Goal: Complete application form

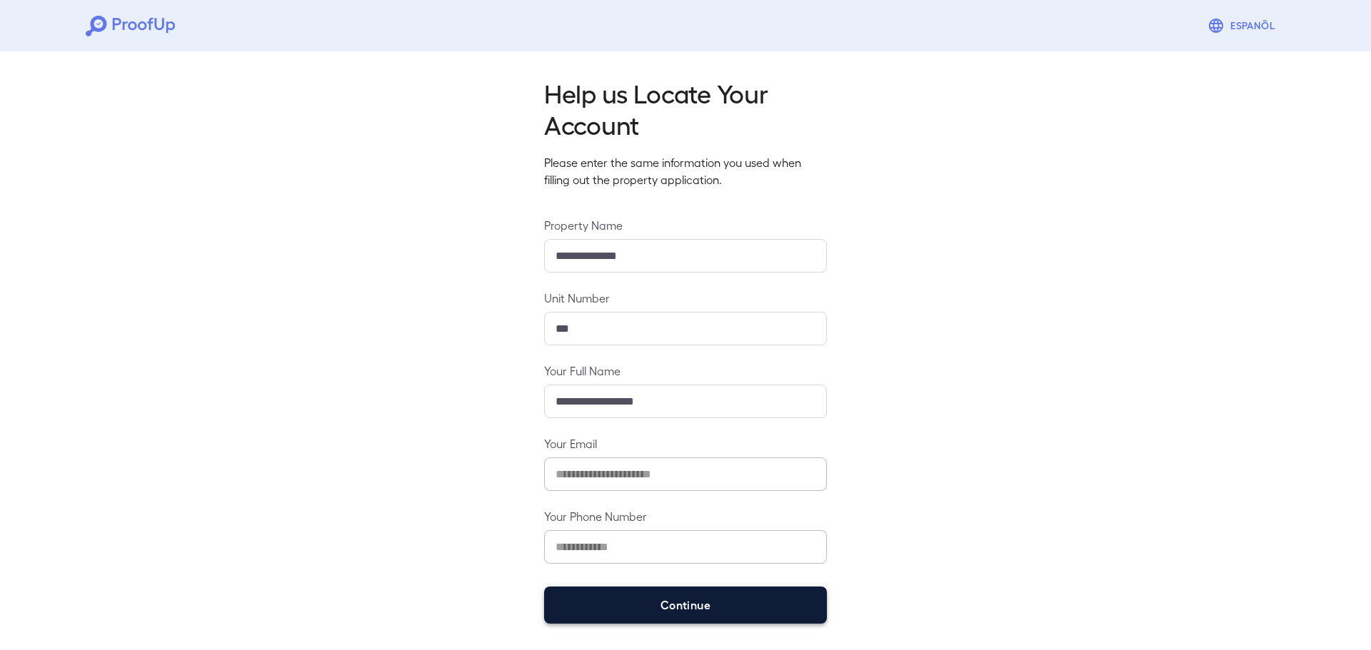
click at [719, 618] on button "Continue" at bounding box center [685, 605] width 283 height 37
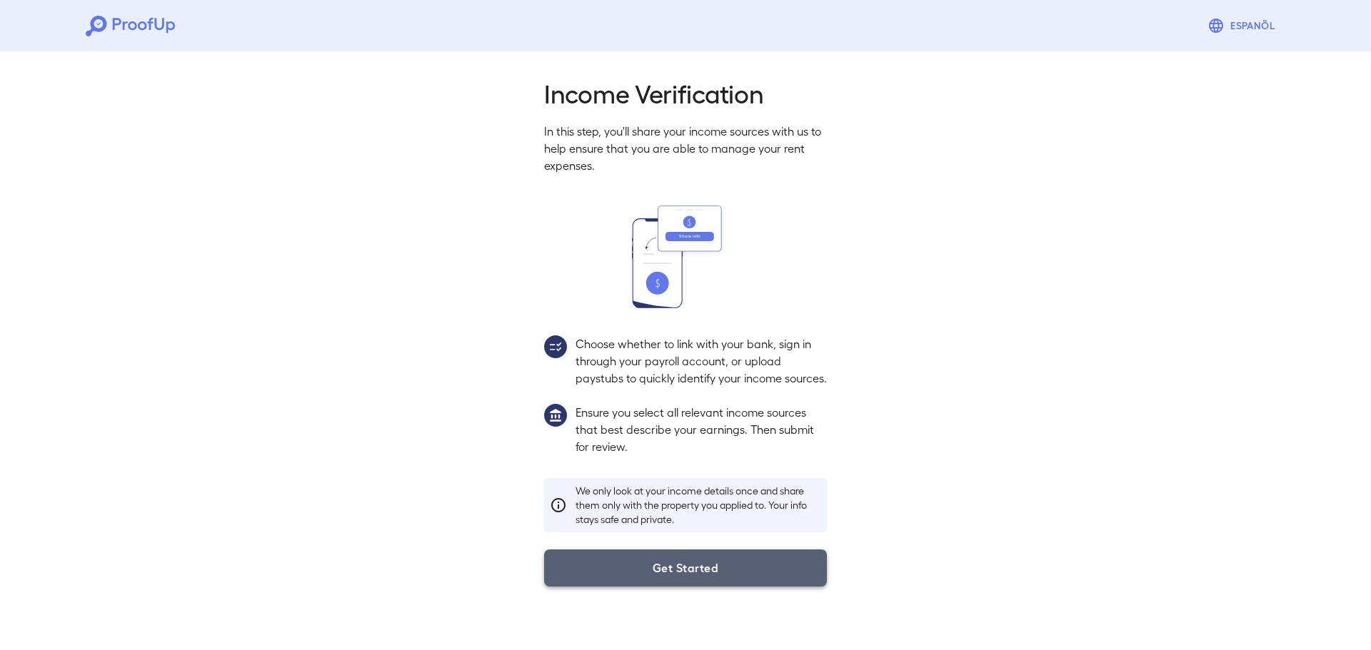
click at [776, 570] on button "Get Started" at bounding box center [685, 568] width 283 height 37
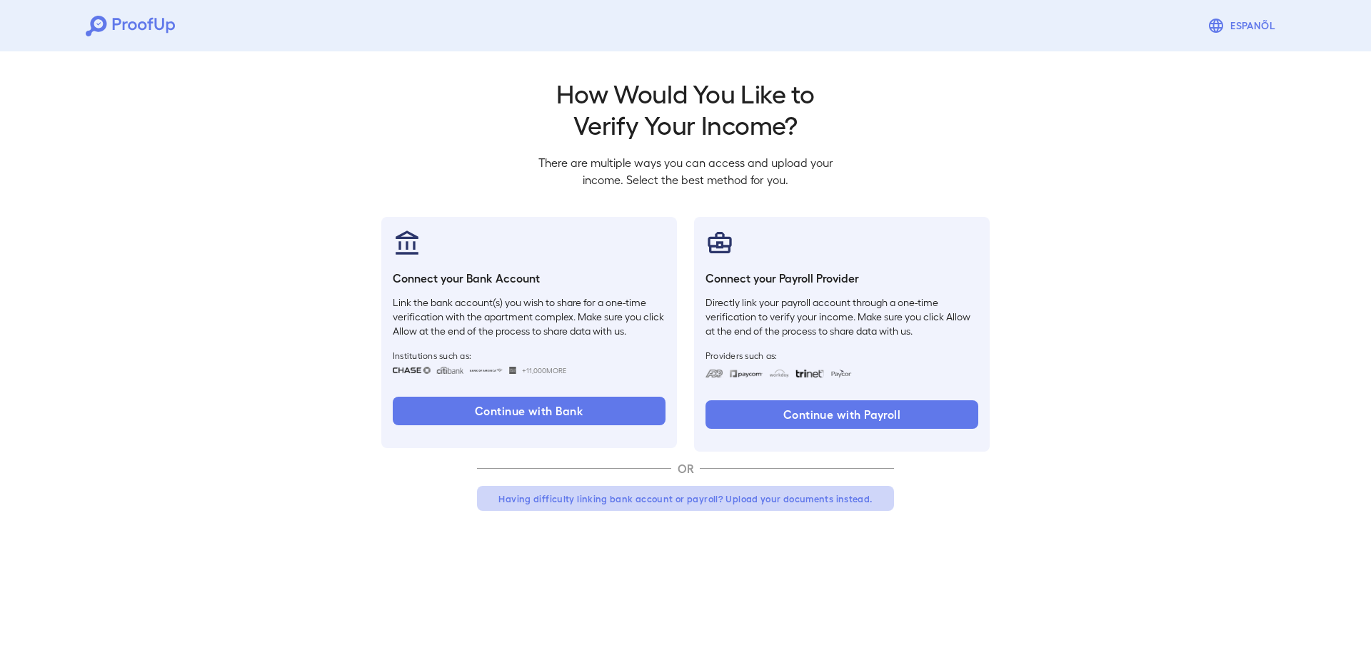
click at [732, 500] on button "Having difficulty linking bank account or payroll? Upload your documents instea…" at bounding box center [685, 499] width 417 height 26
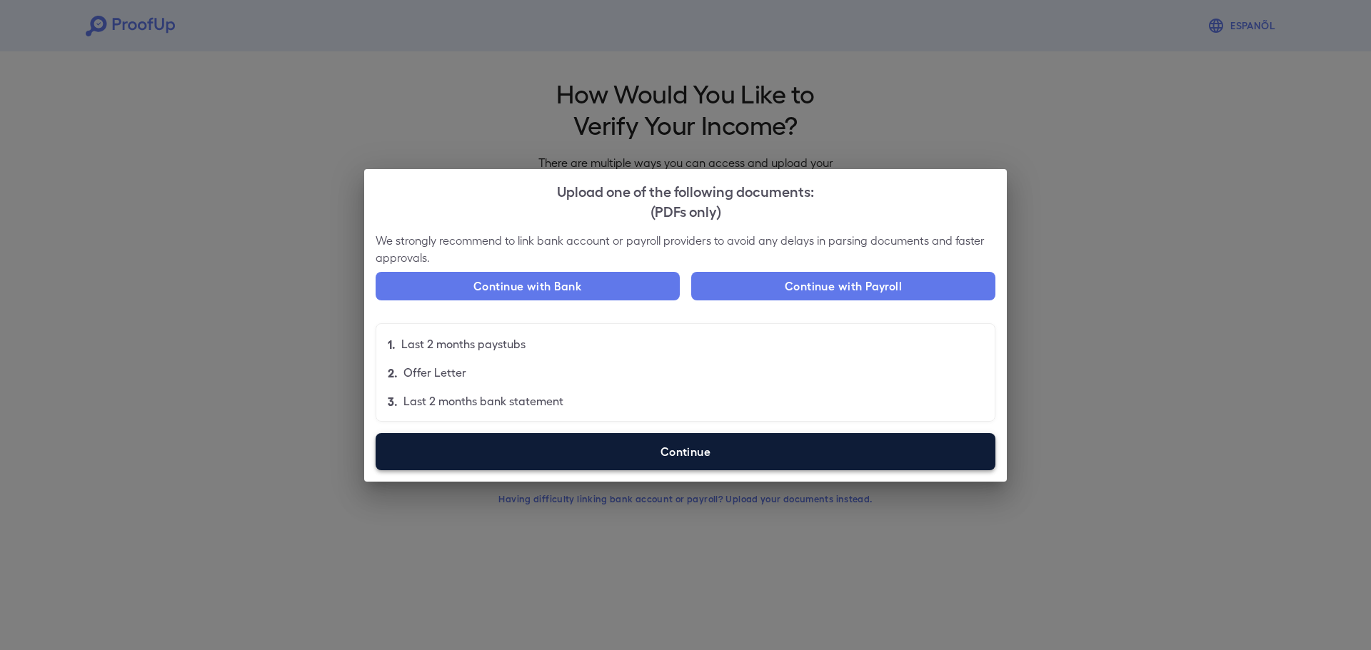
click at [663, 460] on label "Continue" at bounding box center [685, 451] width 620 height 37
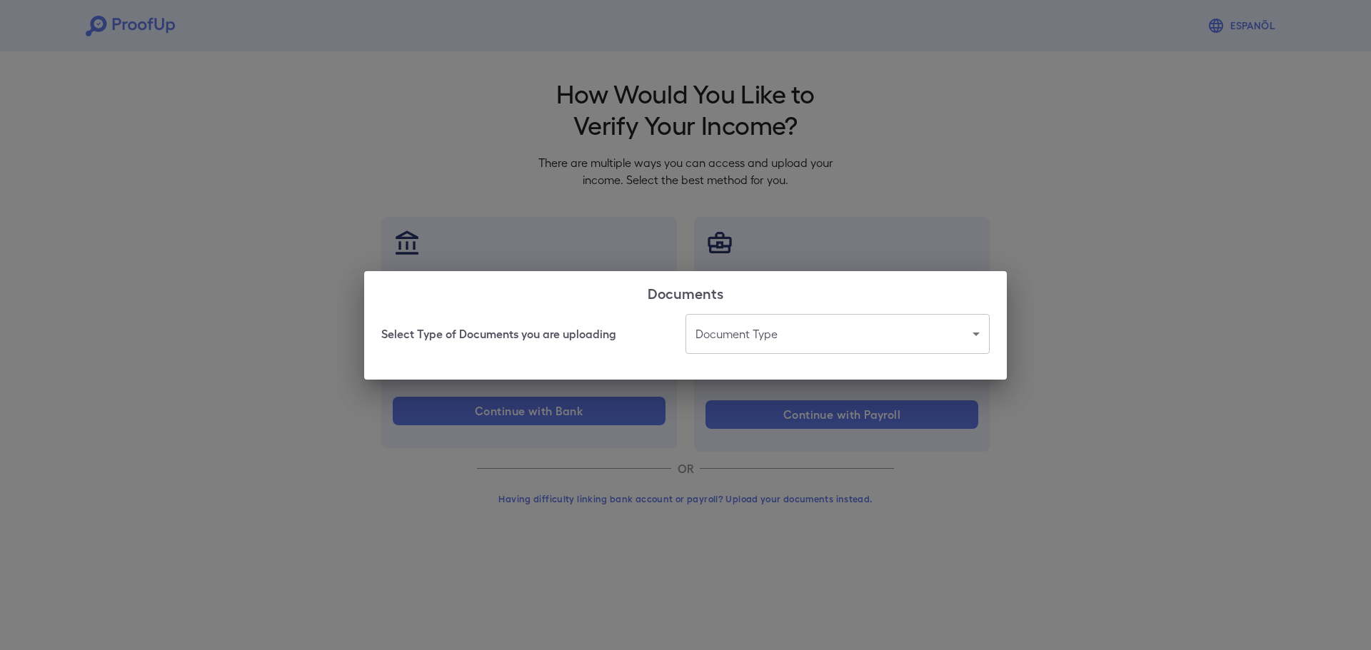
click at [767, 347] on body "Espanõl Go back How Would You Like to Verify Your Income? There are multiple wa…" at bounding box center [685, 272] width 1371 height 545
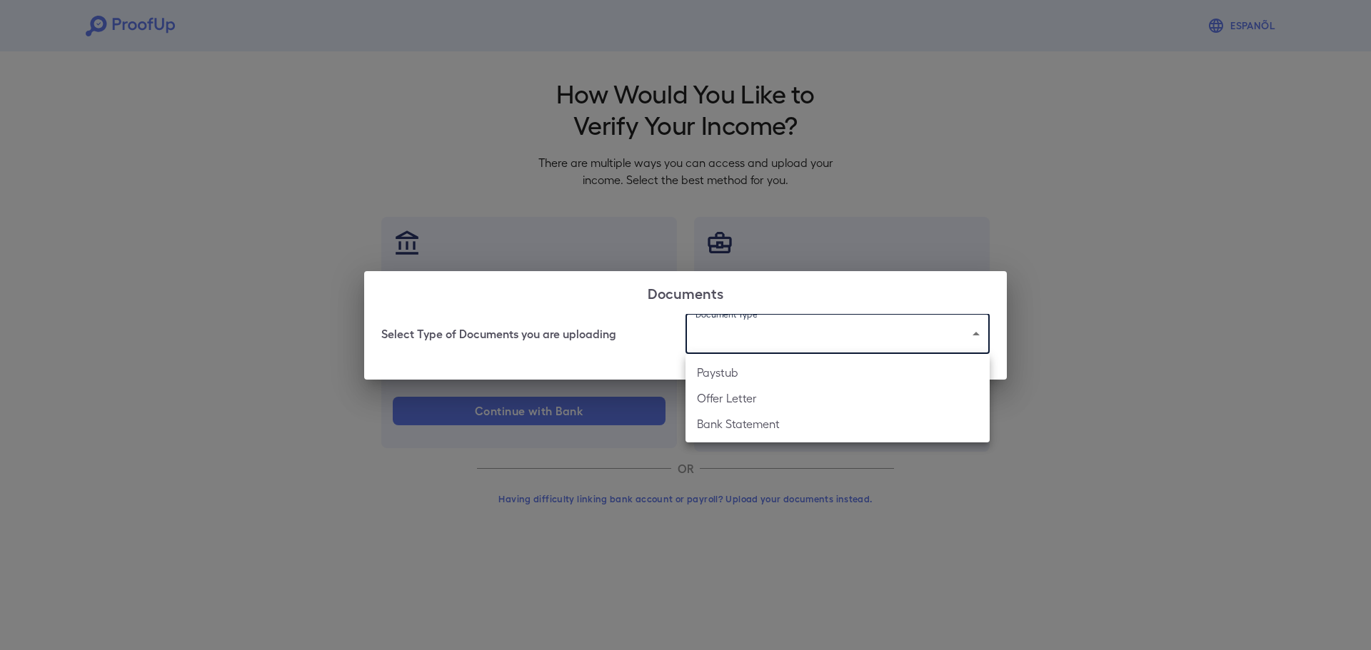
click at [742, 375] on li "Paystub" at bounding box center [837, 373] width 304 height 26
type input "*******"
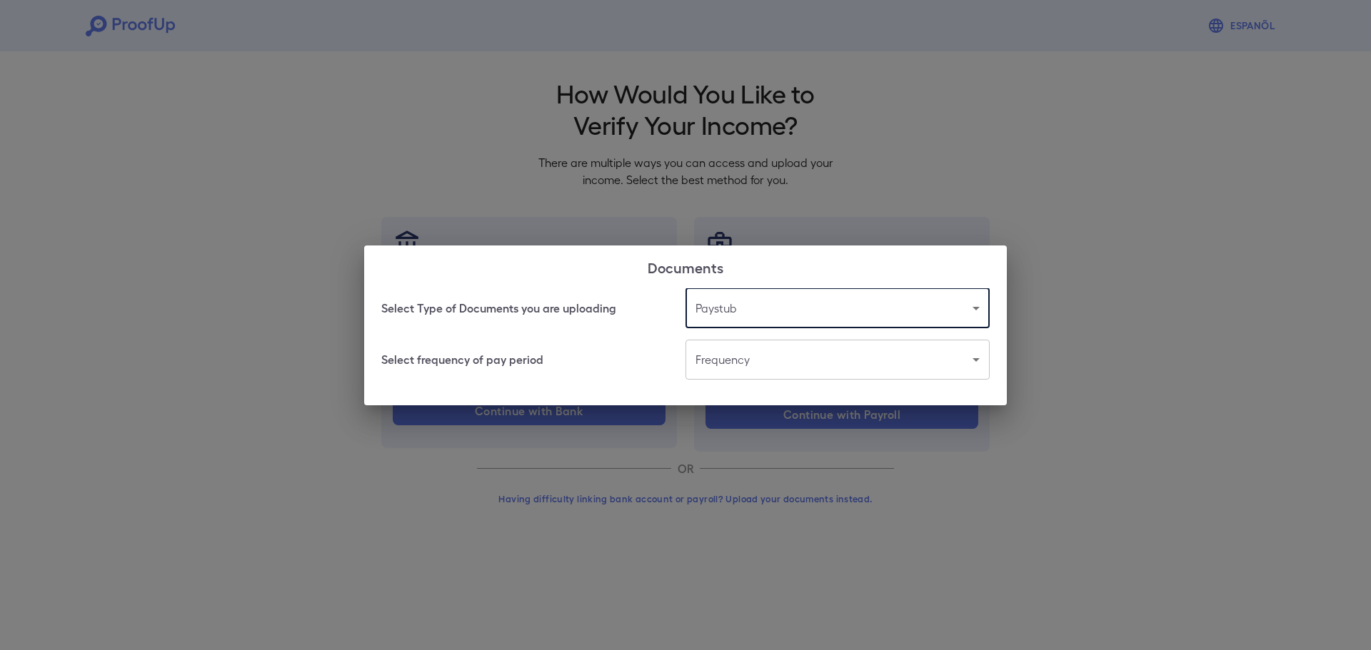
click at [757, 361] on body "Espanõl Go back How Would You Like to Verify Your Income? There are multiple wa…" at bounding box center [685, 272] width 1371 height 545
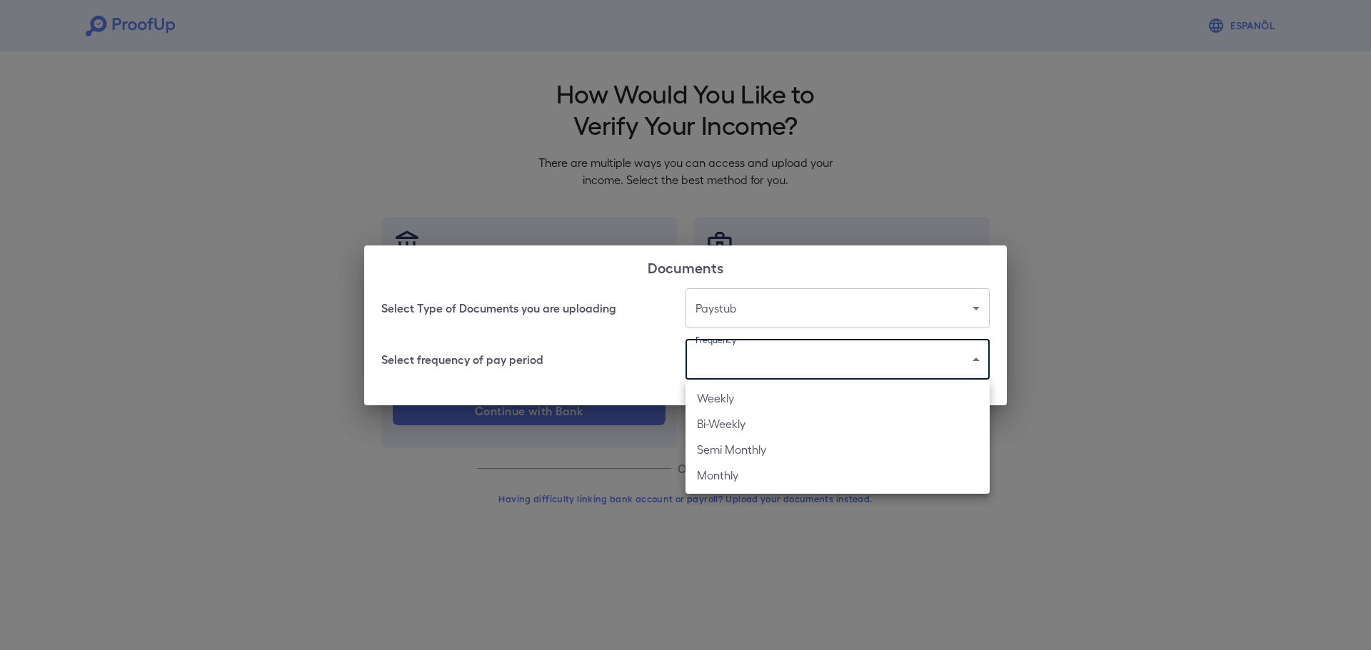
click at [746, 428] on li "Bi-Weekly" at bounding box center [837, 424] width 304 height 26
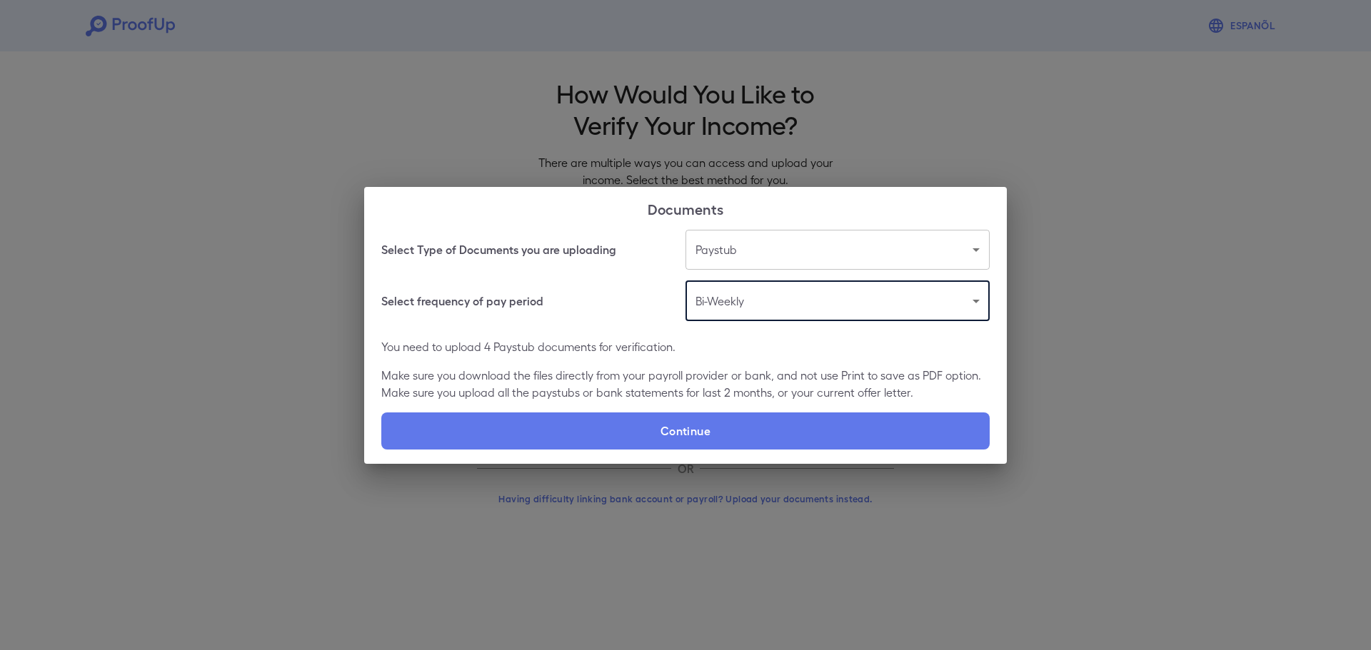
click at [757, 295] on body "Espanõl Go back How Would You Like to Verify Your Income? There are multiple wa…" at bounding box center [685, 272] width 1371 height 545
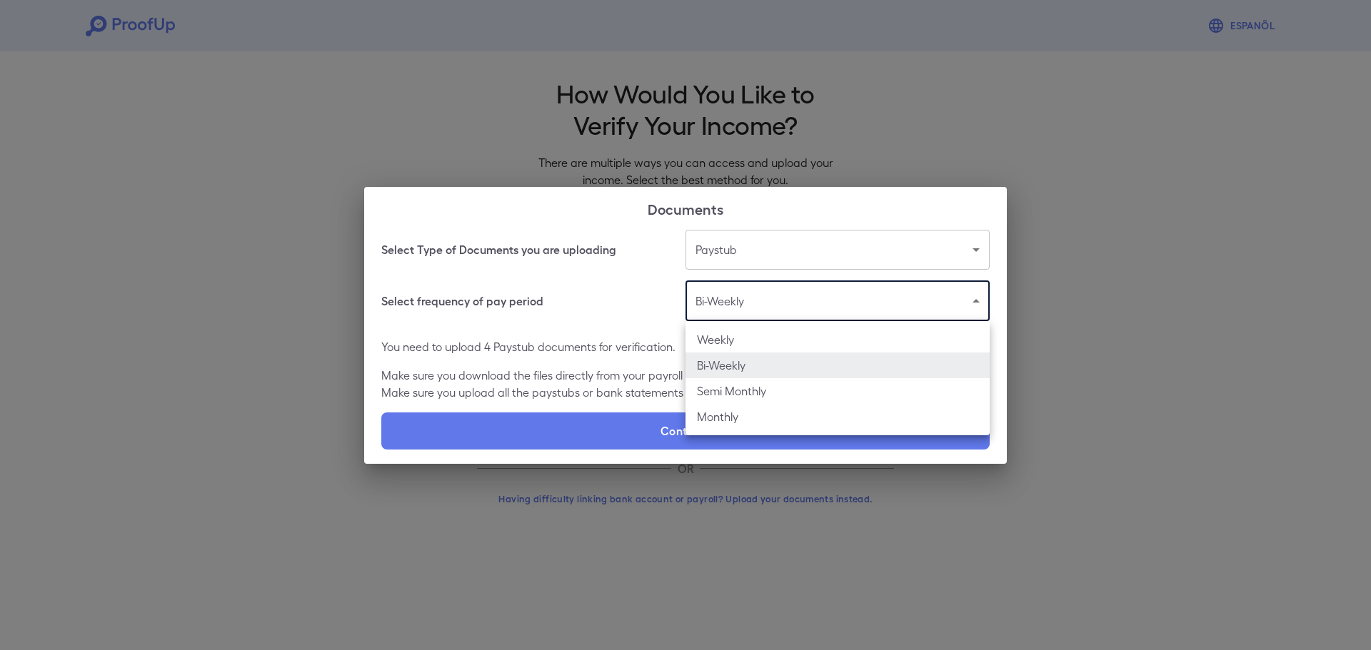
click at [739, 339] on li "Weekly" at bounding box center [837, 340] width 304 height 26
type input "******"
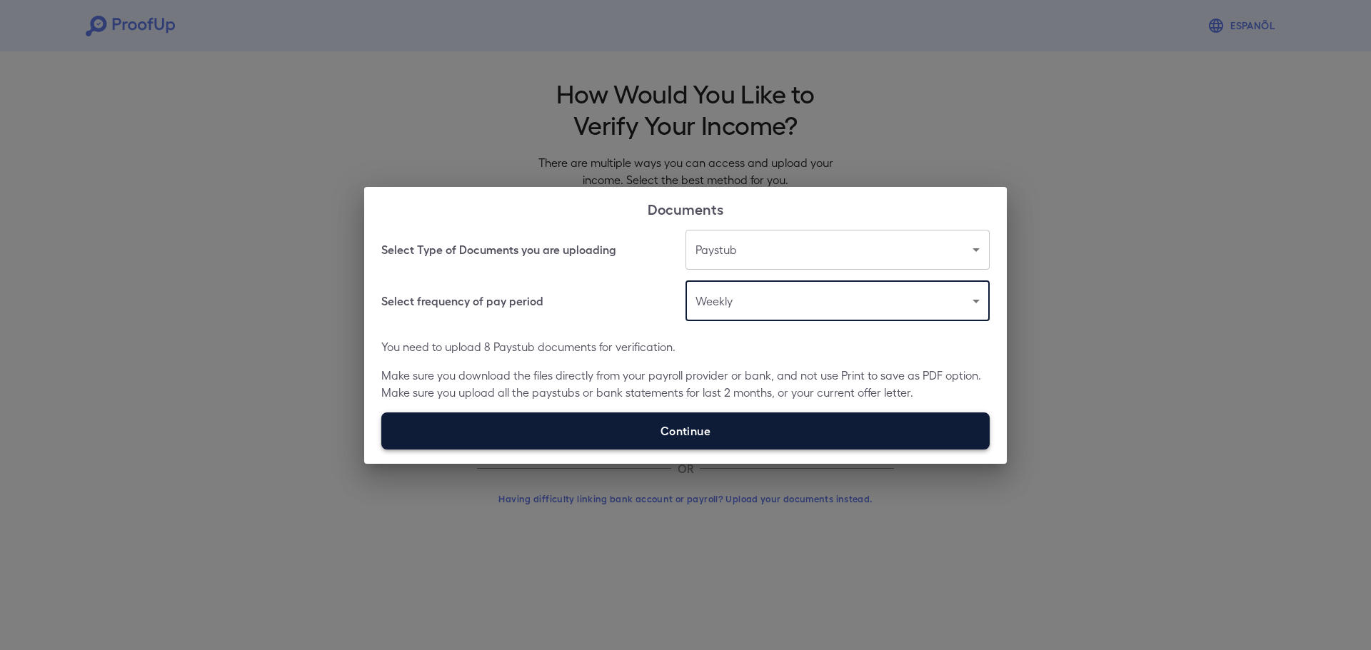
click at [782, 440] on label "Continue" at bounding box center [685, 431] width 608 height 37
click at [382, 449] on input "Continue" at bounding box center [381, 449] width 1 height 1
type input "**********"
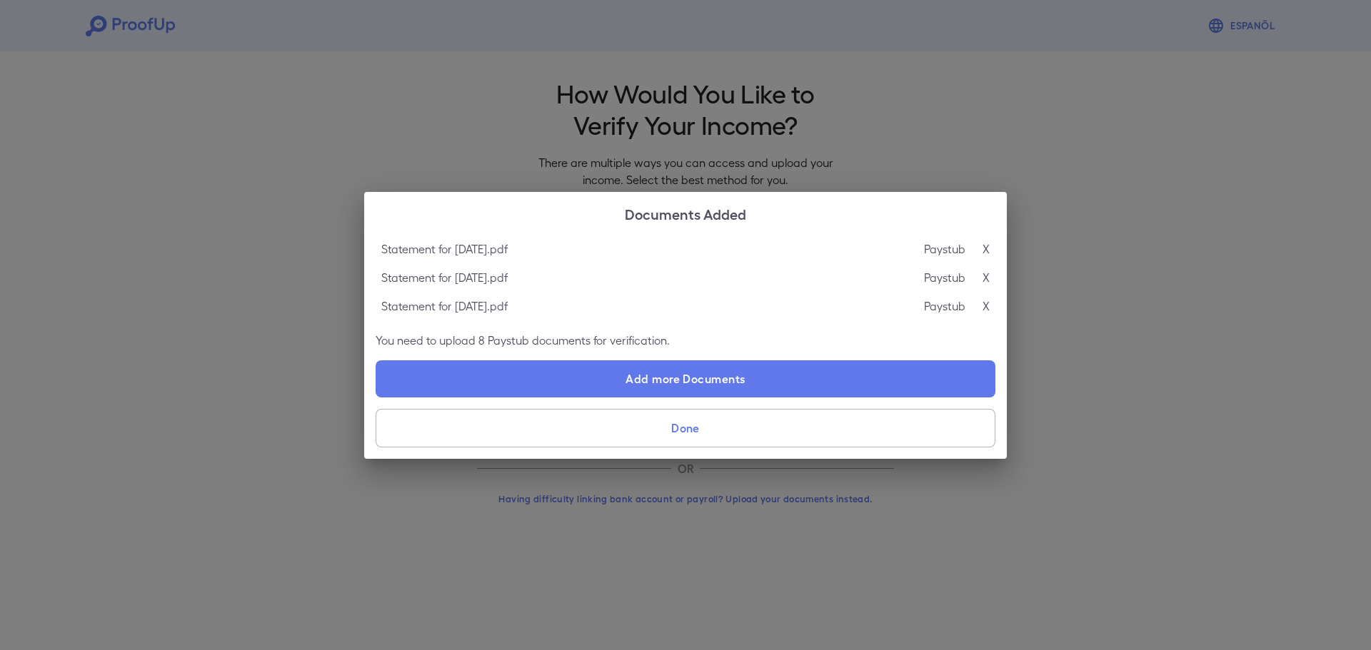
click at [752, 424] on button "Done" at bounding box center [685, 428] width 620 height 39
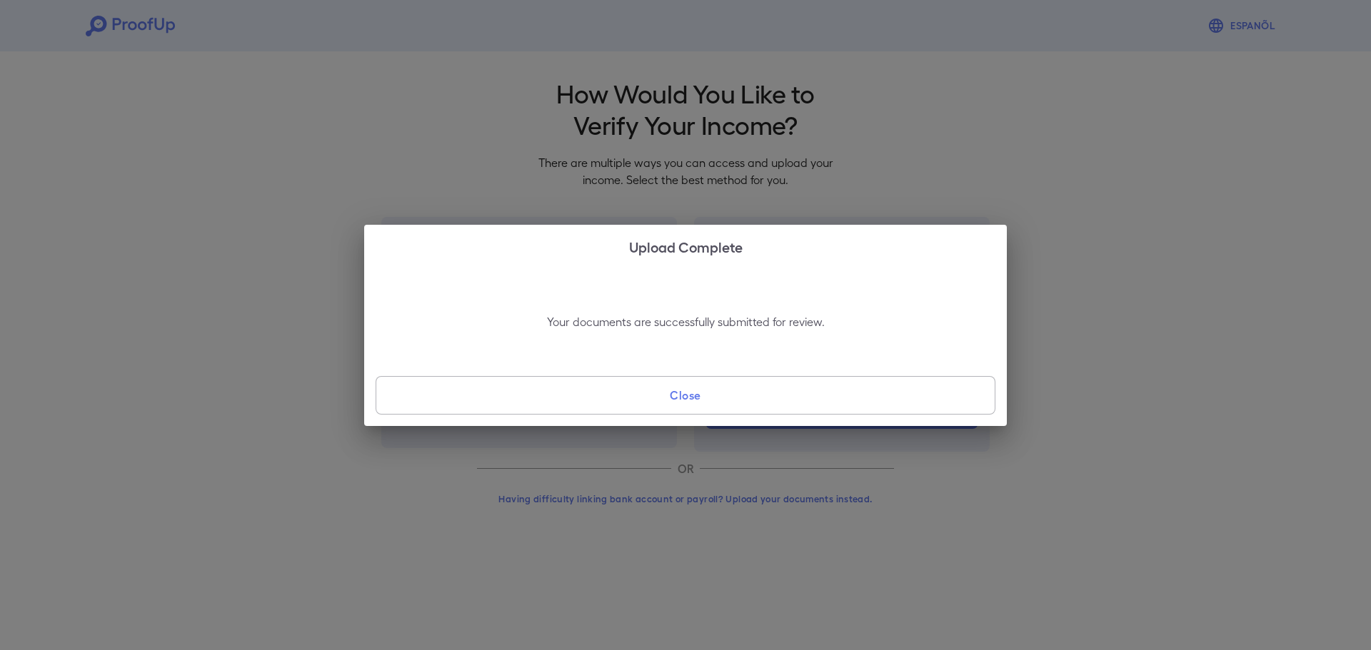
click at [692, 395] on button "Close" at bounding box center [685, 395] width 620 height 39
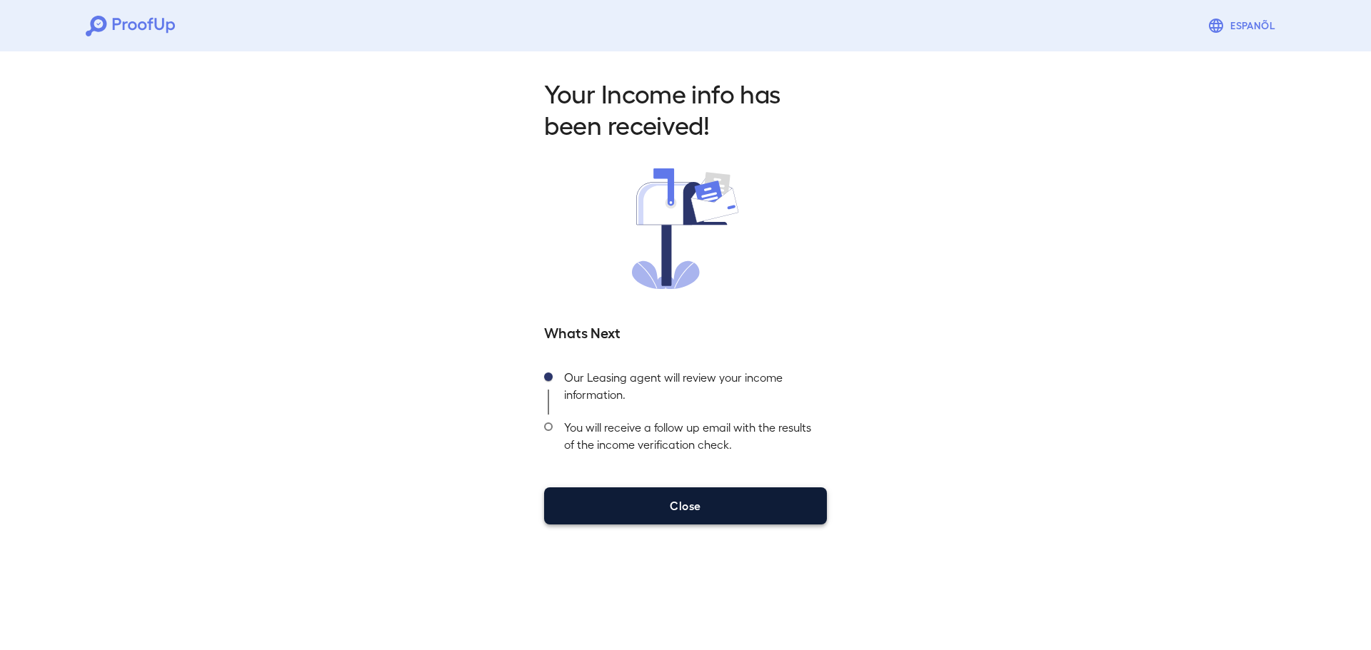
click at [695, 509] on button "Close" at bounding box center [685, 506] width 283 height 37
